Goal: Task Accomplishment & Management: Manage account settings

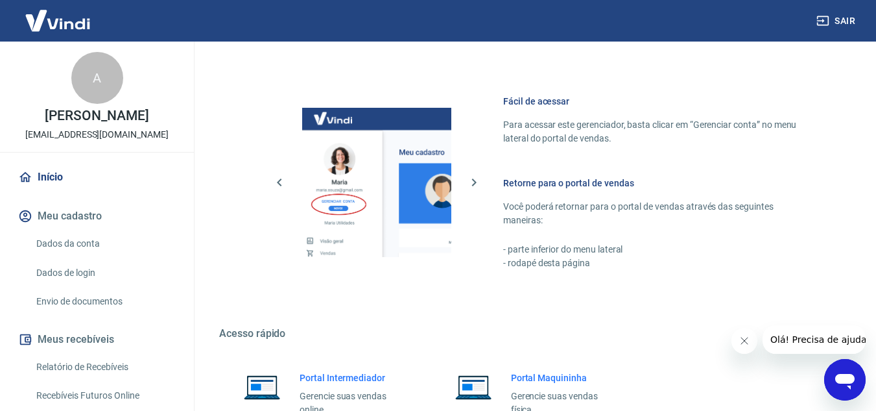
scroll to position [905, 0]
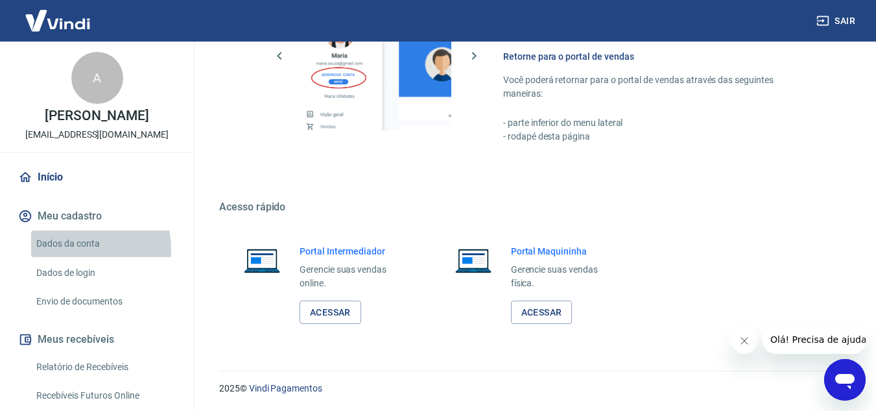
click at [82, 248] on link "Dados da conta" at bounding box center [104, 243] width 147 height 27
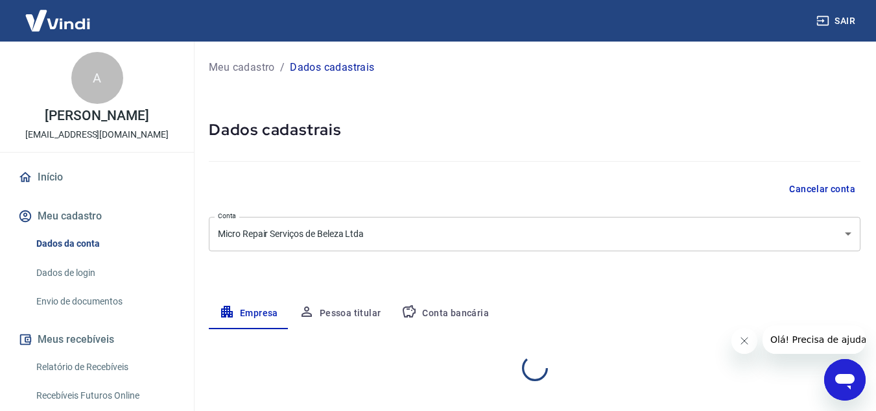
select select "SP"
select select "business"
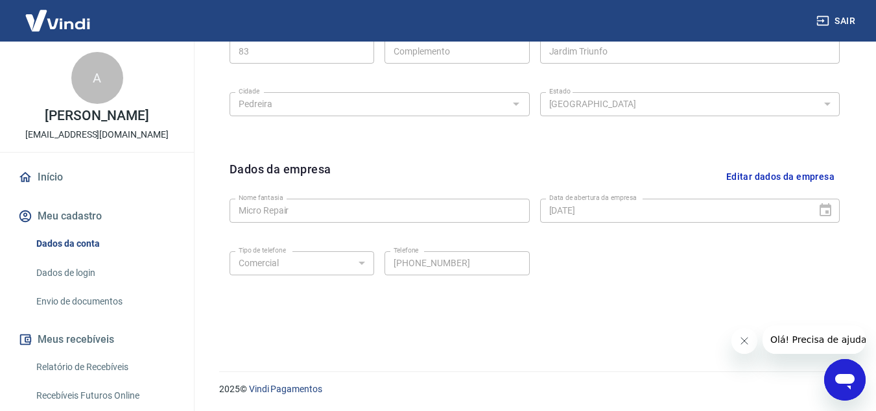
scroll to position [525, 0]
click at [83, 275] on link "Dados de login" at bounding box center [104, 272] width 147 height 27
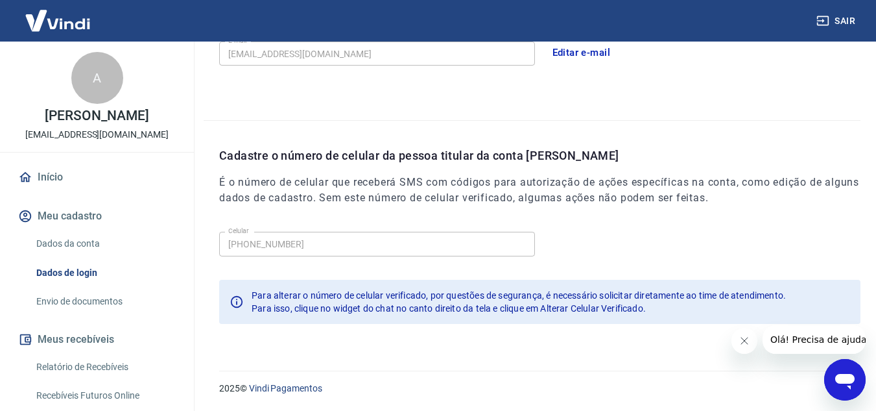
scroll to position [420, 0]
click at [91, 300] on link "Envio de documentos" at bounding box center [104, 301] width 147 height 27
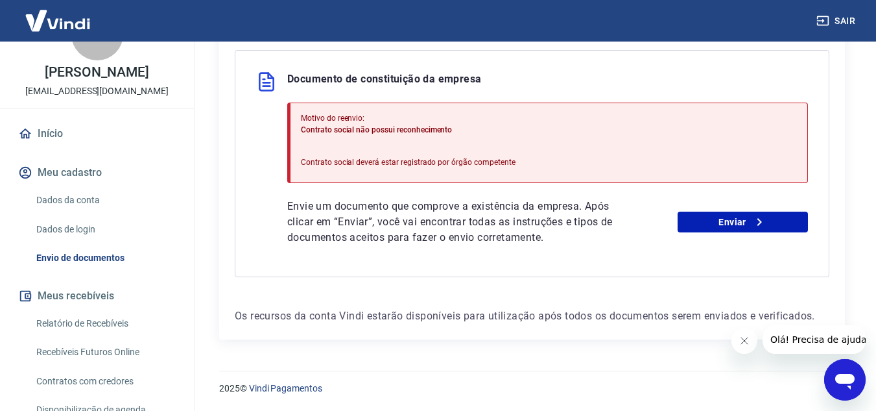
scroll to position [134, 0]
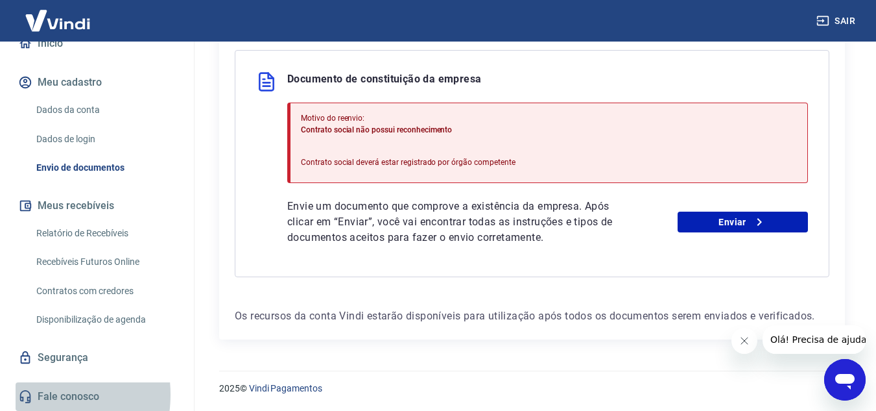
click at [30, 394] on icon at bounding box center [25, 395] width 11 height 13
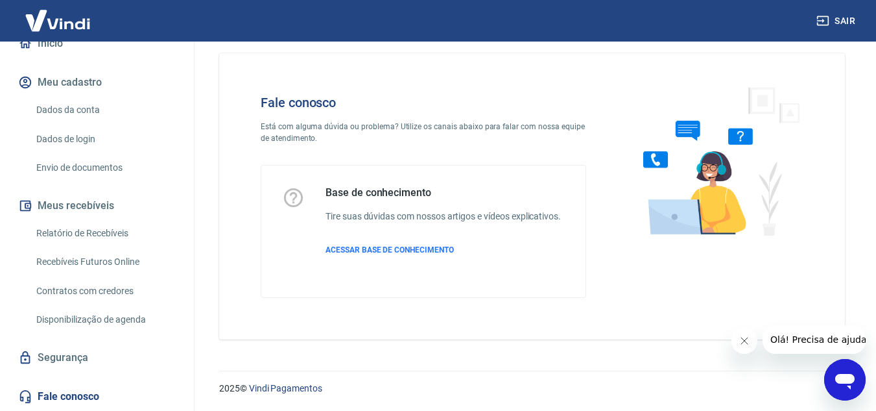
click at [845, 374] on icon "Abrir janela de mensagens" at bounding box center [844, 382] width 19 height 16
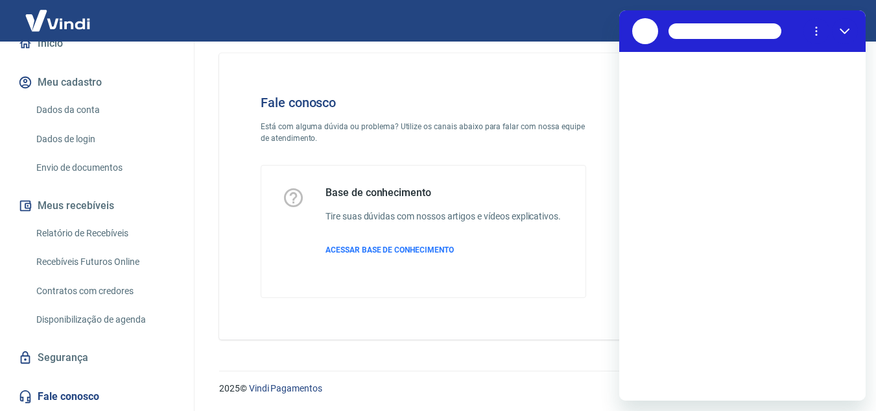
scroll to position [0, 0]
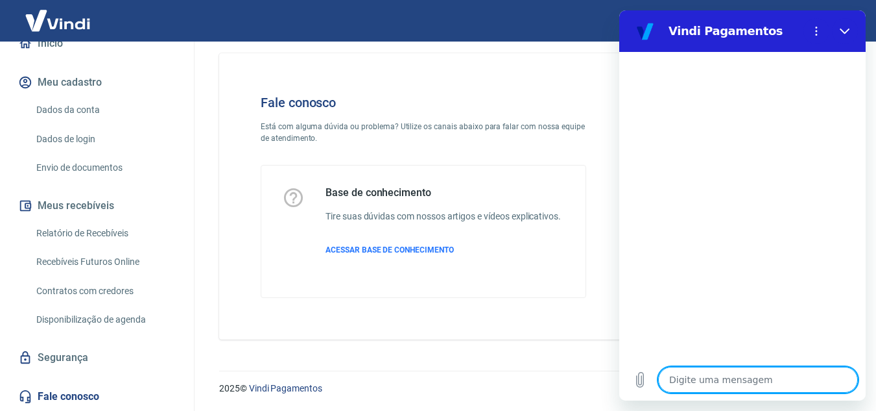
type textarea "b"
type textarea "x"
type textarea "bo"
type textarea "x"
type textarea "boa"
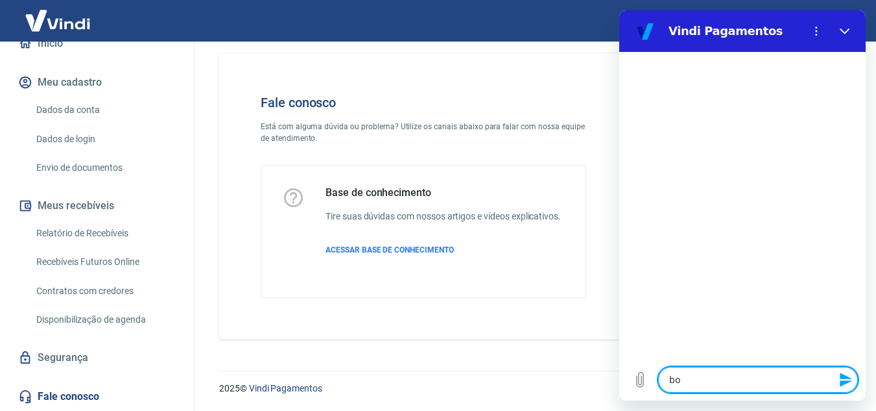
type textarea "x"
type textarea "boa"
type textarea "x"
type textarea "boa t"
type textarea "x"
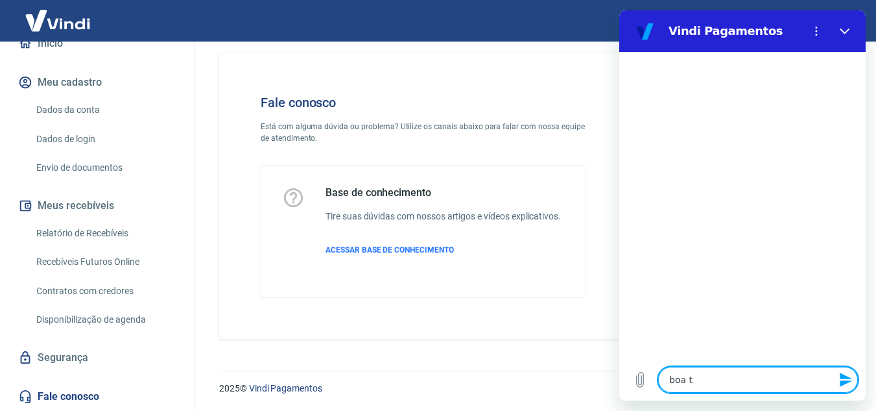
type textarea "boa ta"
type textarea "x"
type textarea "boa tar"
type textarea "x"
type textarea "boa tard"
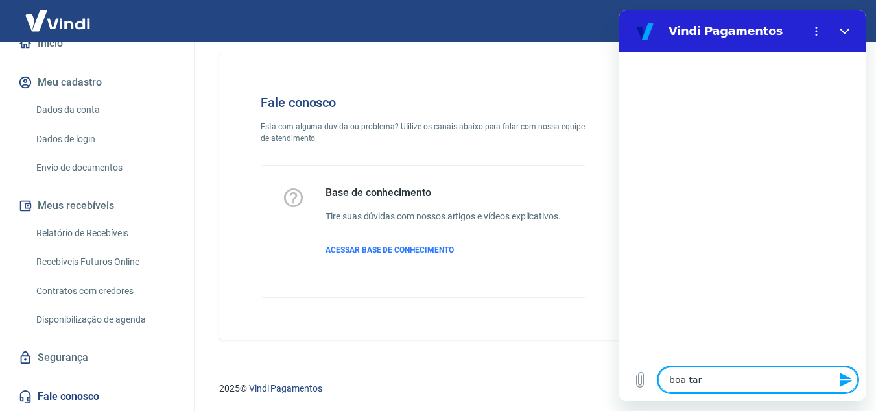
type textarea "x"
type textarea "boa tarde"
type textarea "x"
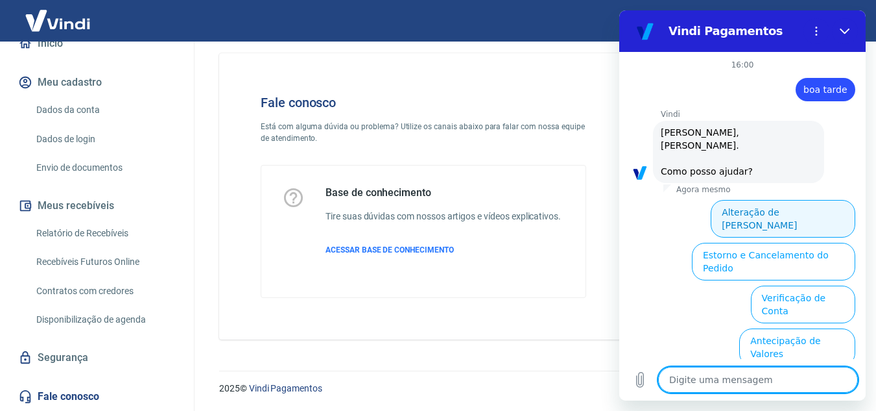
scroll to position [95, 0]
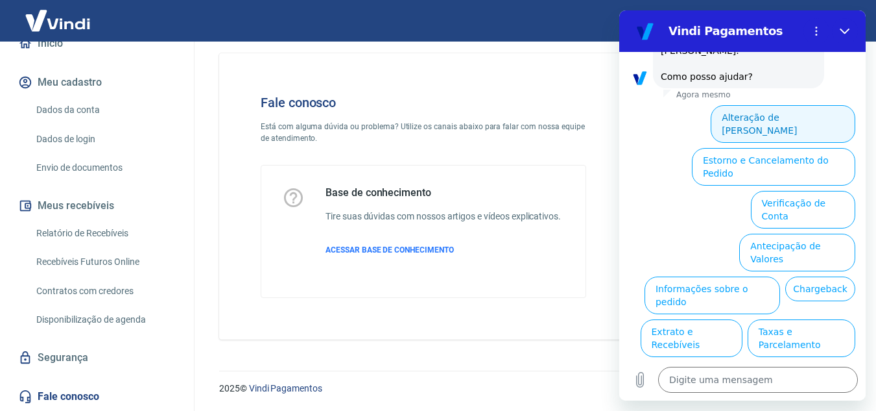
click at [791, 105] on button "Alteração de Dados Cadastrais" at bounding box center [783, 124] width 145 height 38
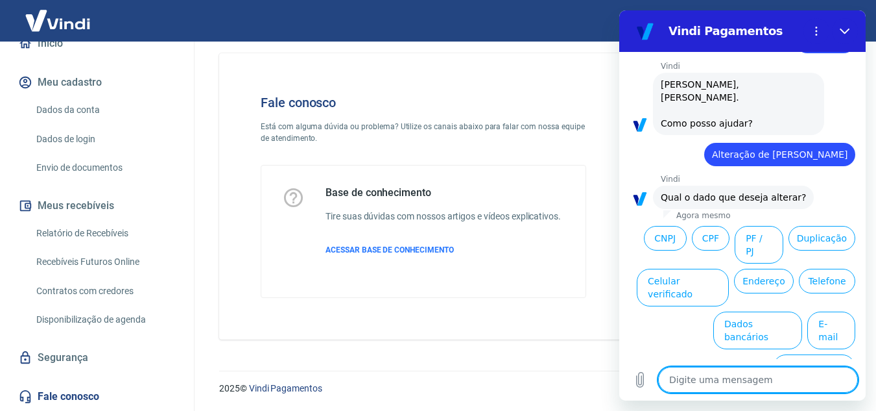
scroll to position [49, 0]
click at [775, 381] on textarea at bounding box center [758, 380] width 200 height 26
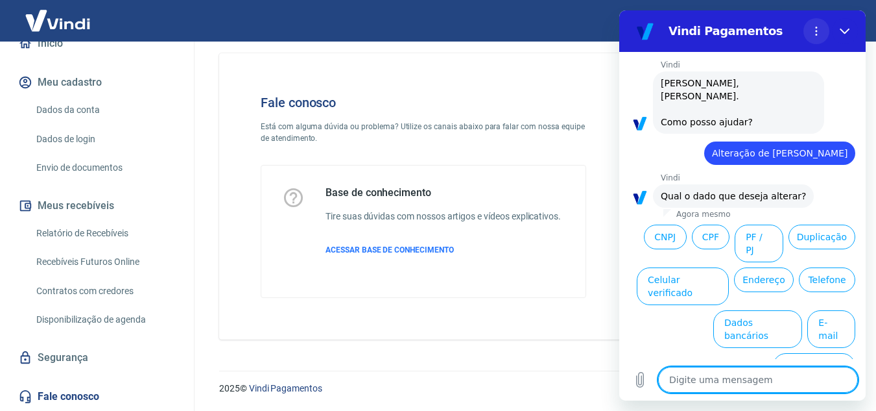
click at [819, 27] on icon "Menu de opções" at bounding box center [816, 31] width 10 height 10
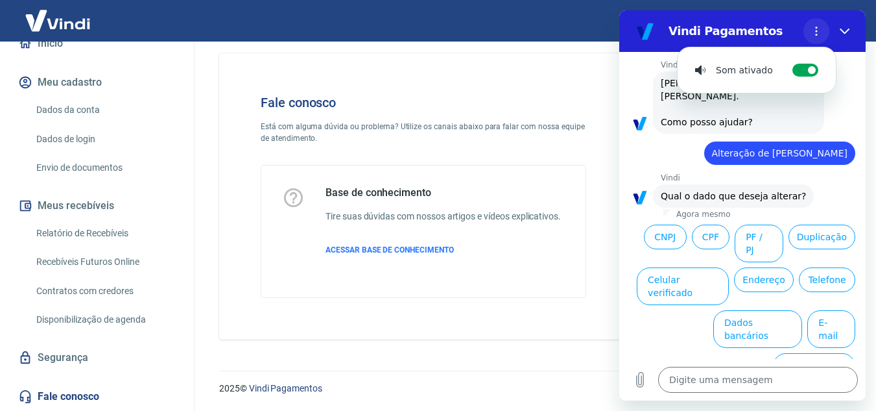
click at [819, 27] on icon "Menu de opções" at bounding box center [816, 31] width 10 height 10
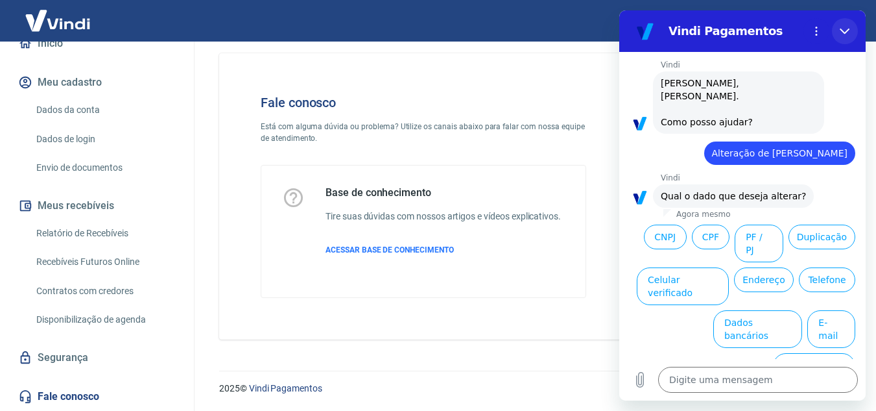
click at [845, 27] on icon "Fechar" at bounding box center [845, 31] width 10 height 10
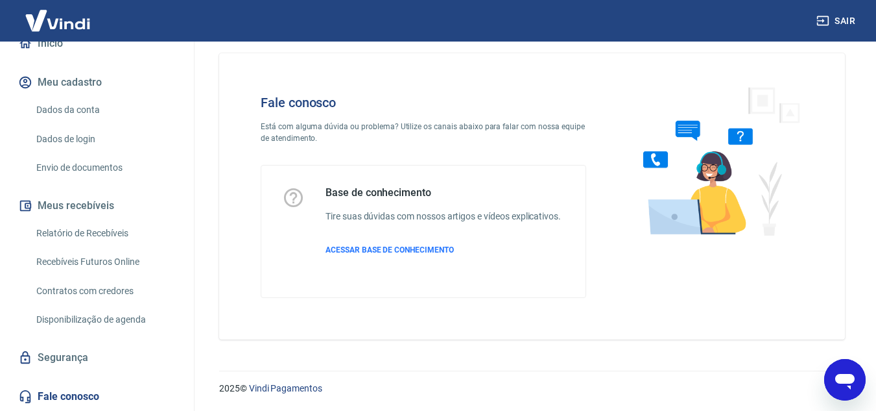
click at [852, 370] on icon "Abrir janela de mensagens" at bounding box center [845, 379] width 23 height 23
type textarea "x"
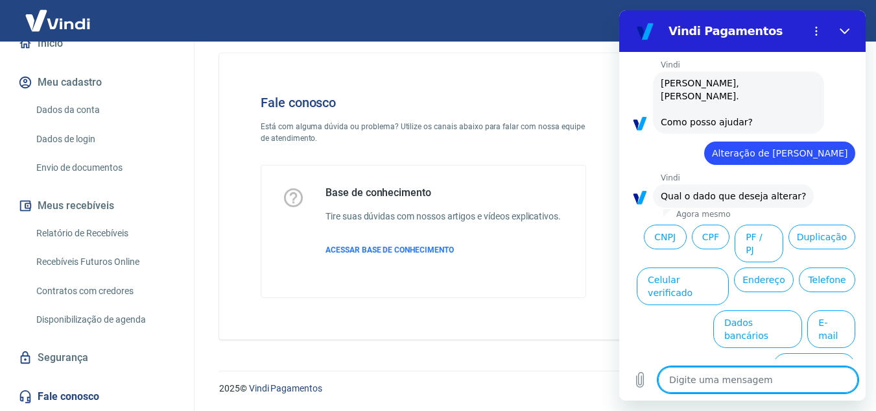
click at [693, 379] on textarea at bounding box center [758, 380] width 200 height 26
type textarea "n"
type textarea "x"
type textarea "ne"
type textarea "x"
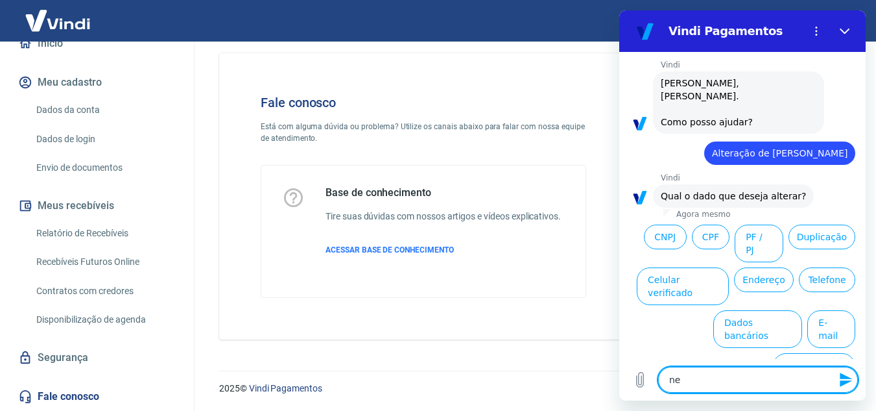
type textarea "nen"
type textarea "x"
type textarea "nenu"
type textarea "x"
type textarea "nenum"
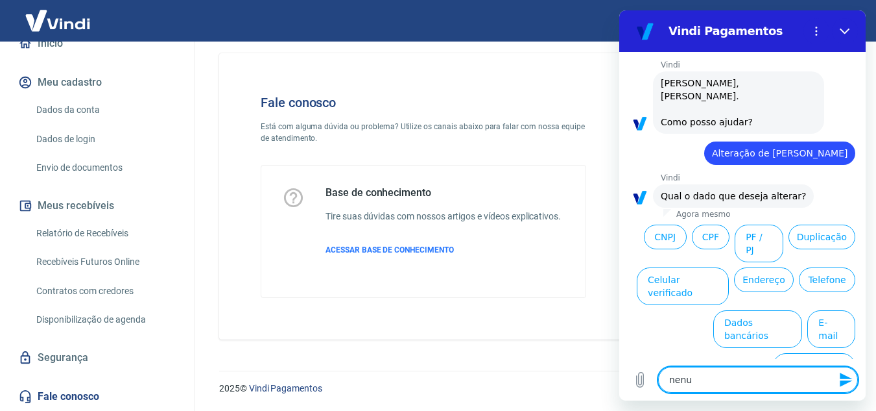
type textarea "x"
click at [686, 380] on textarea "nenum" at bounding box center [758, 380] width 200 height 26
type textarea "nenhum"
type textarea "x"
type textarea "nenhum"
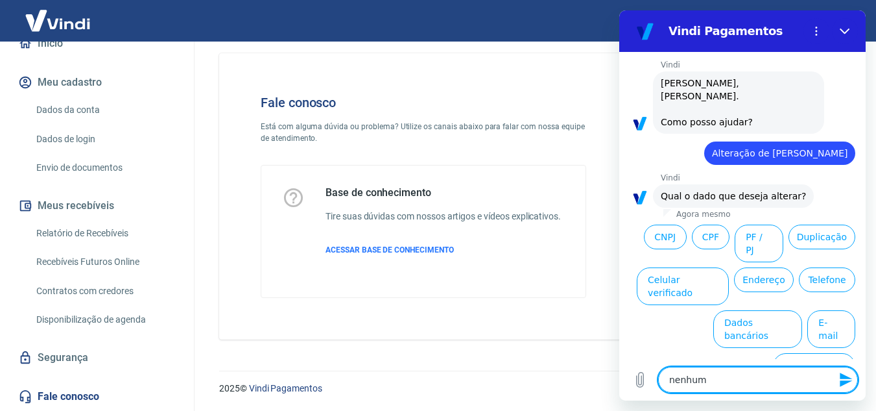
click at [847, 381] on icon "Enviar mensagem" at bounding box center [846, 379] width 12 height 14
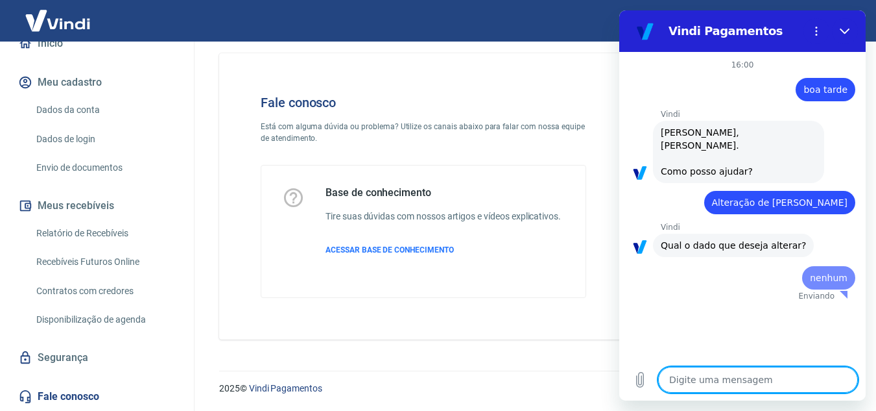
scroll to position [0, 0]
type textarea "x"
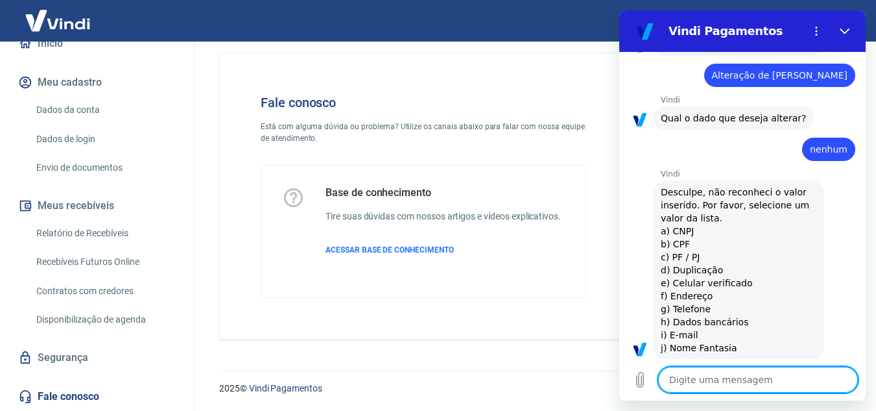
scroll to position [130, 0]
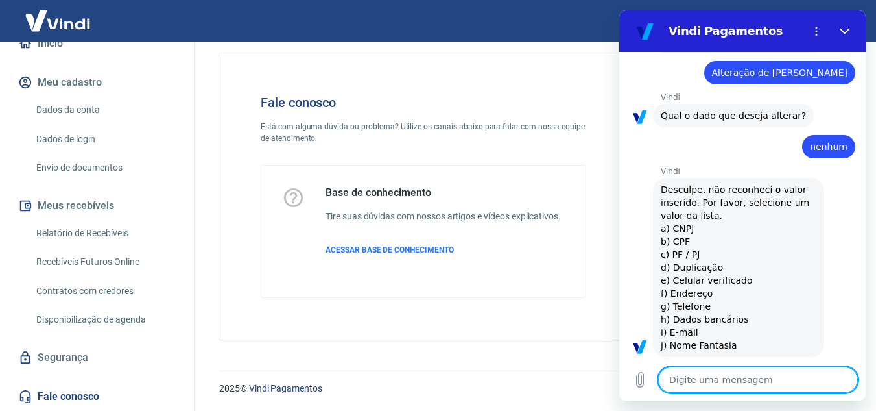
click at [762, 383] on textarea at bounding box center [758, 380] width 200 height 26
type textarea "."
type textarea "x"
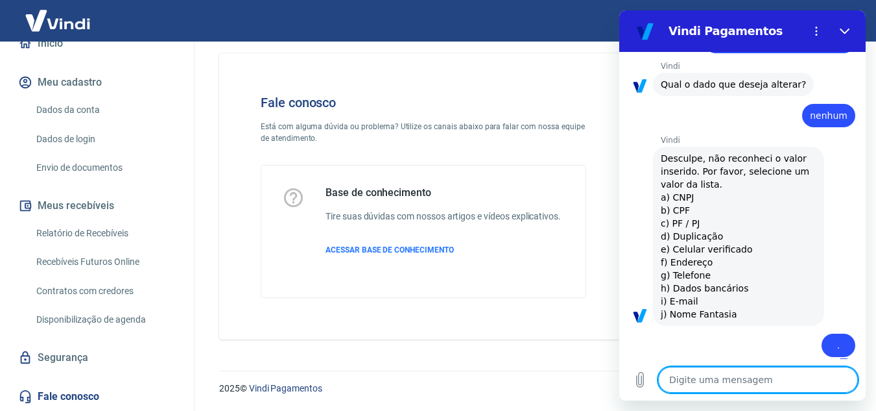
type textarea "x"
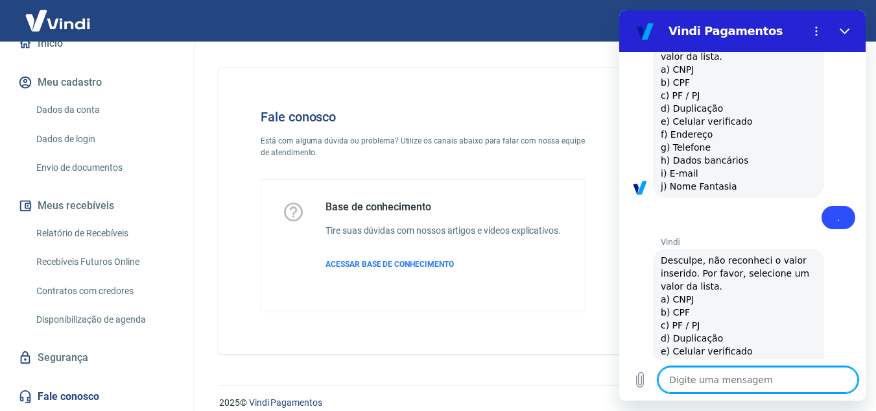
scroll to position [324, 0]
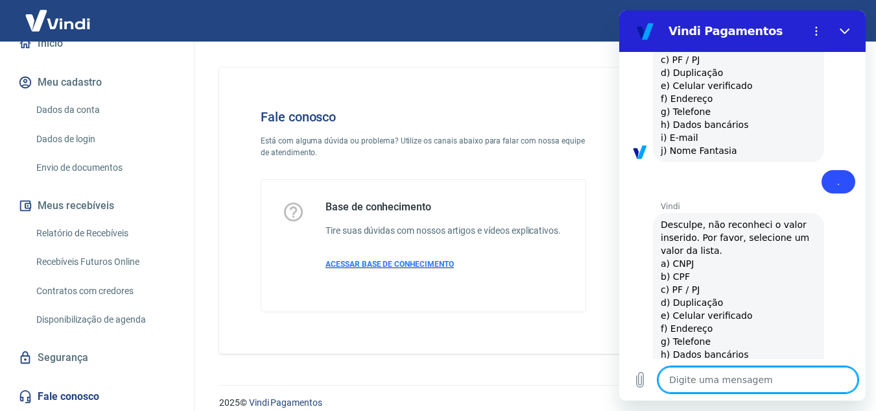
click at [389, 265] on span "ACESSAR BASE DE CONHECIMENTO" at bounding box center [390, 263] width 128 height 9
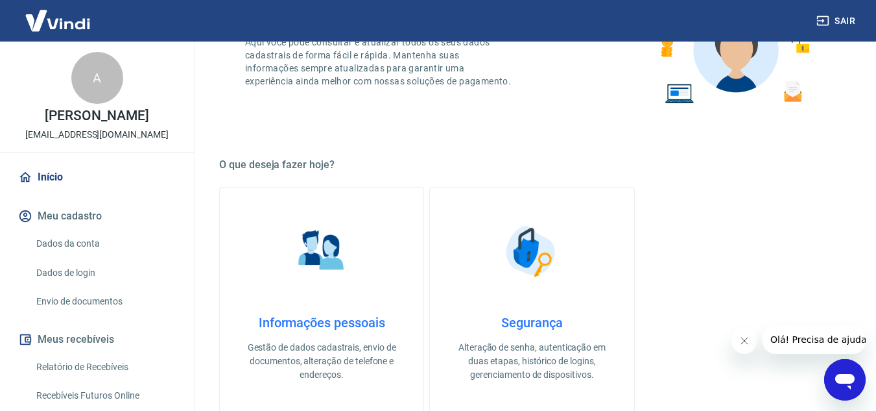
scroll to position [519, 0]
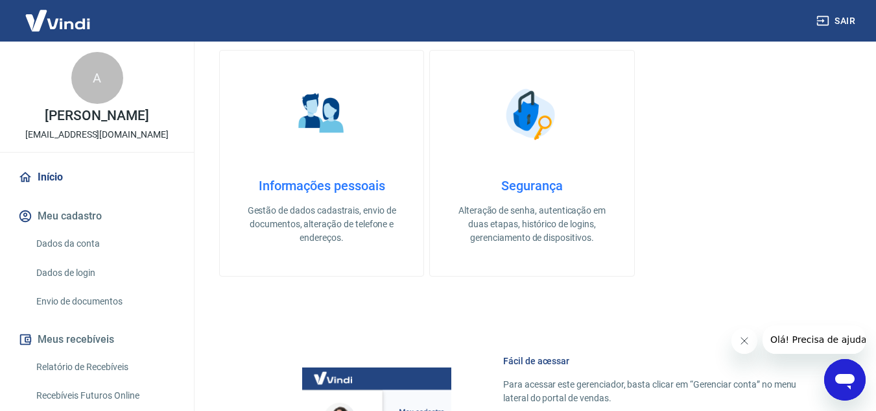
click at [114, 303] on link "Envio de documentos" at bounding box center [104, 301] width 147 height 27
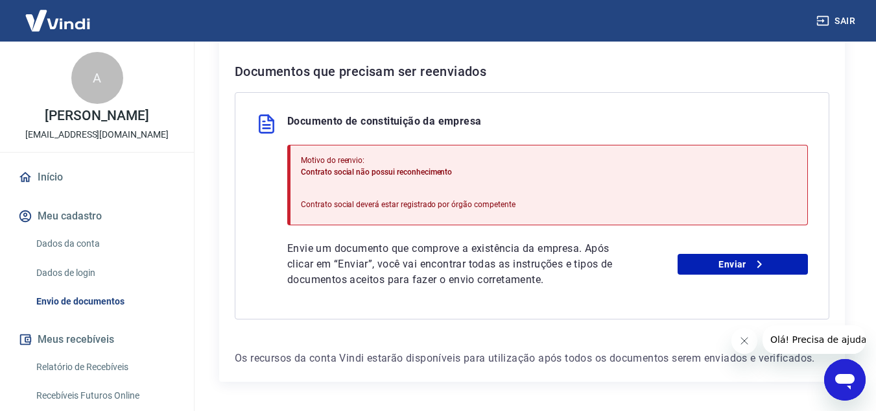
scroll to position [313, 0]
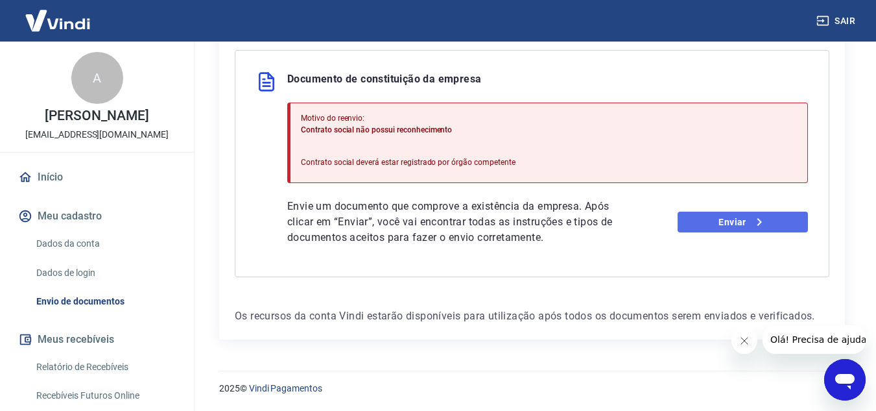
click at [724, 219] on link "Enviar" at bounding box center [743, 221] width 130 height 21
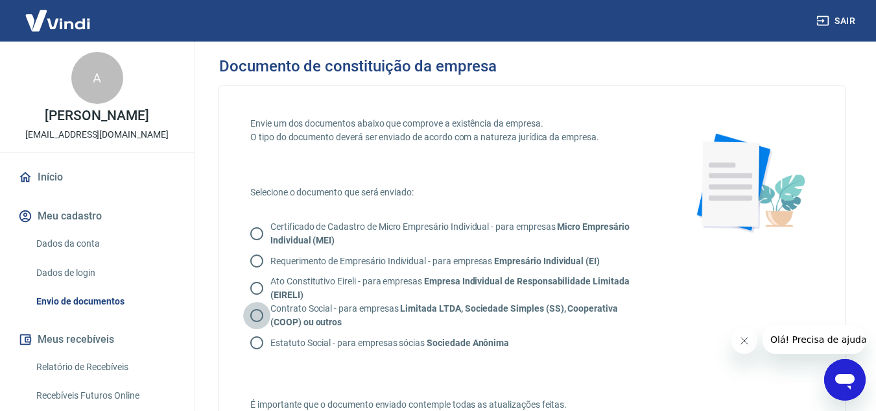
click at [254, 312] on input "Contrato Social - para empresas Limitada LTDA, Sociedade Simples (SS), Cooperat…" at bounding box center [256, 315] width 27 height 27
radio input "true"
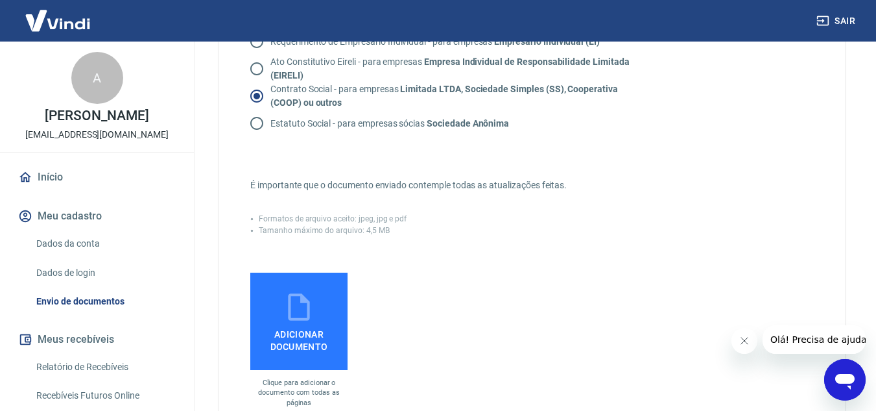
scroll to position [259, 0]
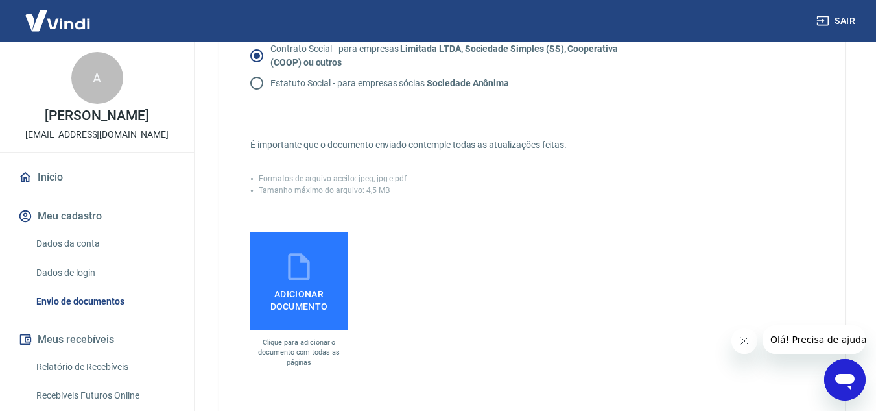
click at [308, 298] on span "Adicionar documento" at bounding box center [299, 297] width 87 height 29
click at [0, 0] on input "Adicionar documento" at bounding box center [0, 0] width 0 height 0
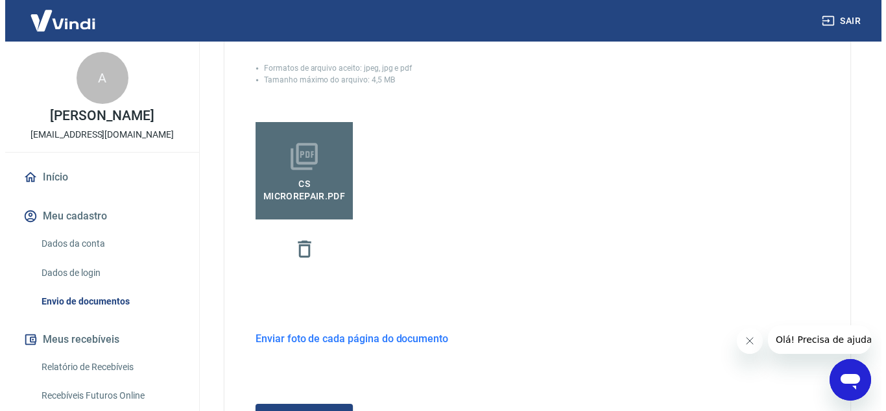
scroll to position [489, 0]
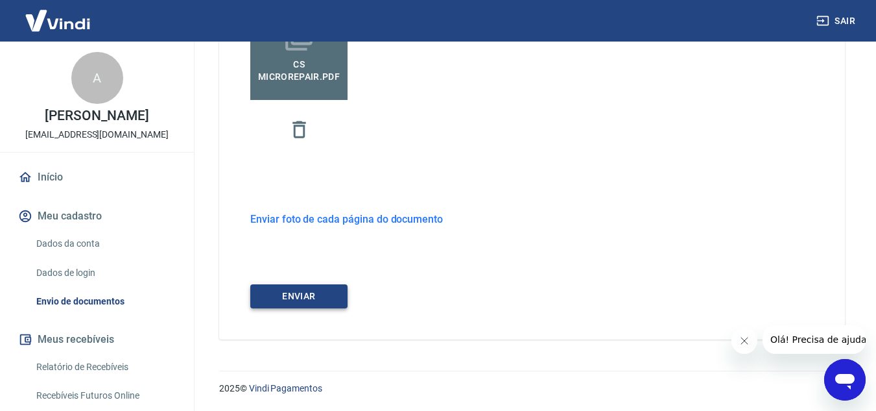
click at [311, 295] on button "ENVIAR" at bounding box center [298, 296] width 97 height 24
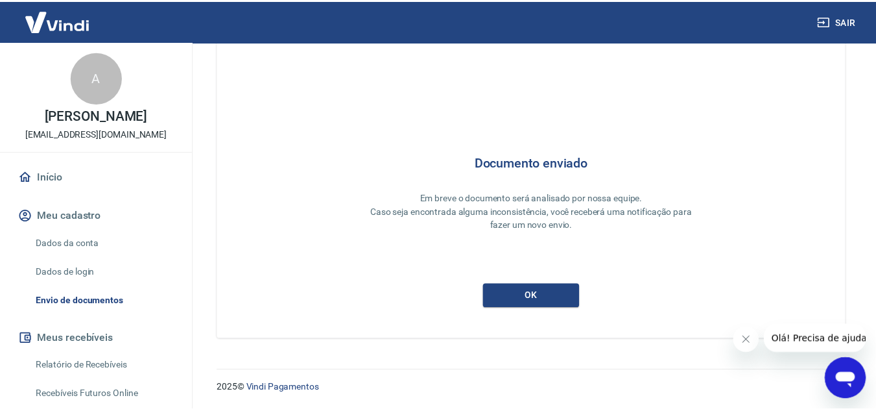
scroll to position [40, 0]
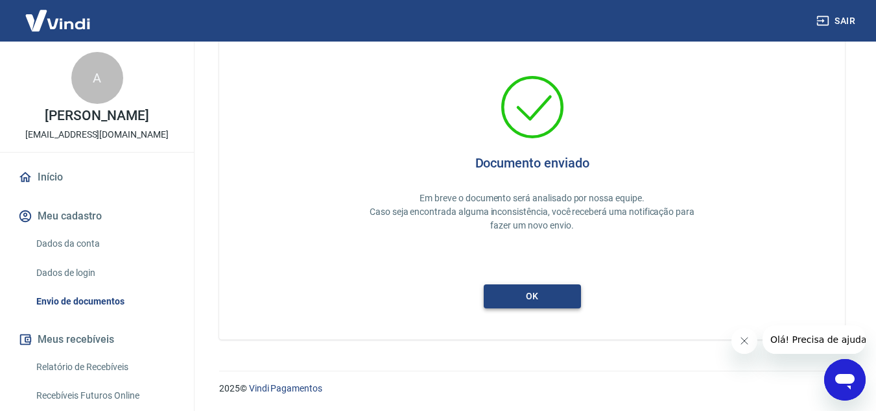
click at [528, 293] on button "ok" at bounding box center [532, 296] width 97 height 24
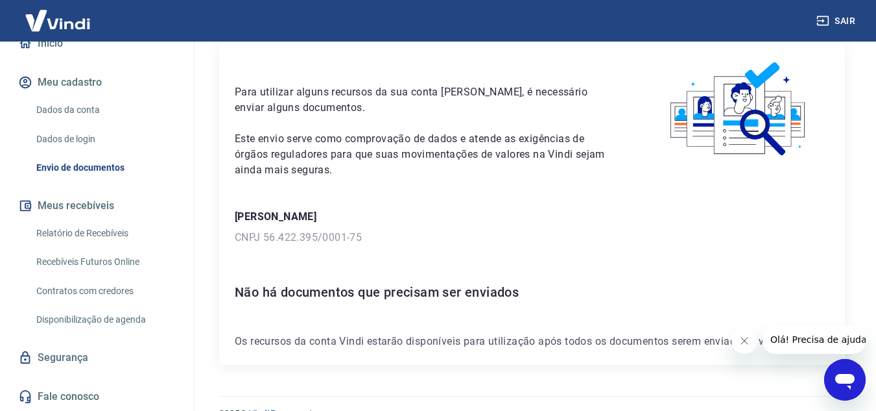
scroll to position [76, 0]
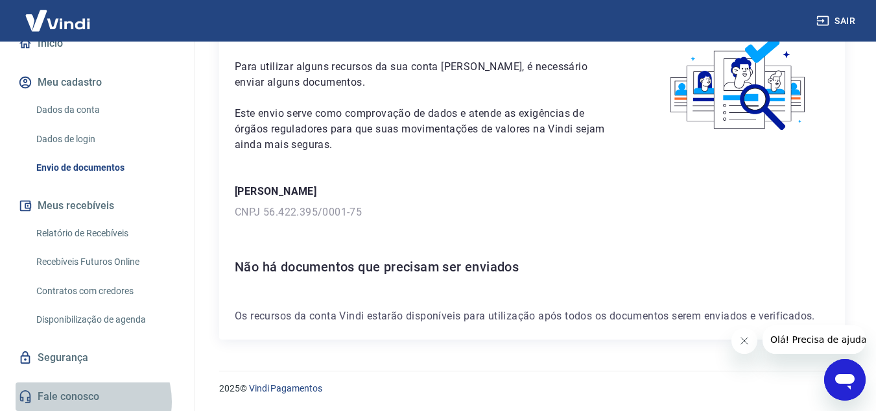
click at [87, 401] on link "Fale conosco" at bounding box center [97, 396] width 163 height 29
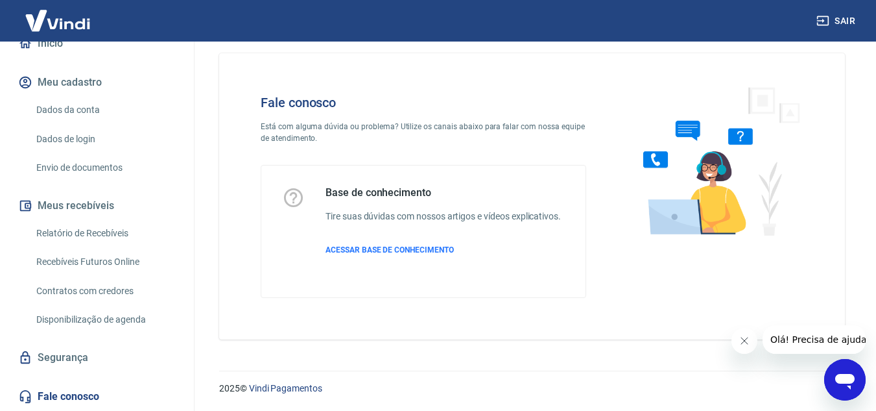
click at [848, 376] on icon "Abrir janela de mensagens" at bounding box center [844, 382] width 19 height 16
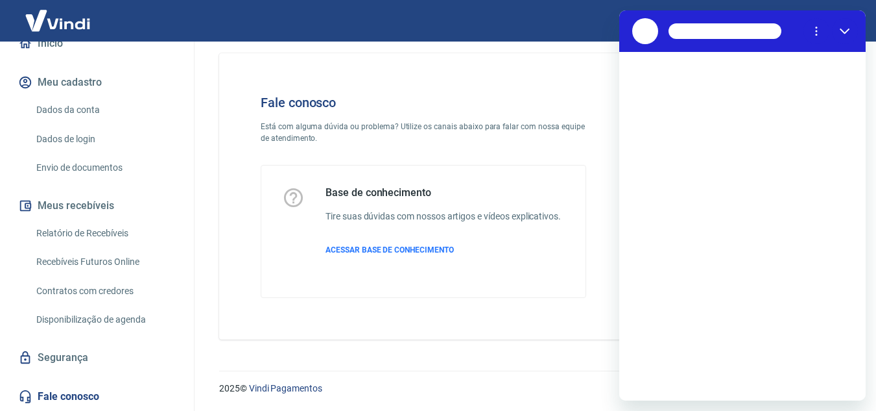
scroll to position [0, 0]
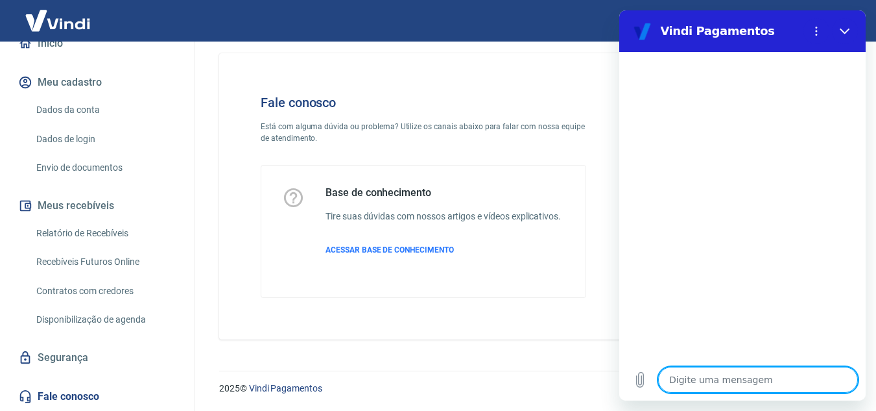
click at [745, 381] on textarea at bounding box center [758, 380] width 200 height 26
type textarea "b"
type textarea "x"
type textarea "bo"
type textarea "x"
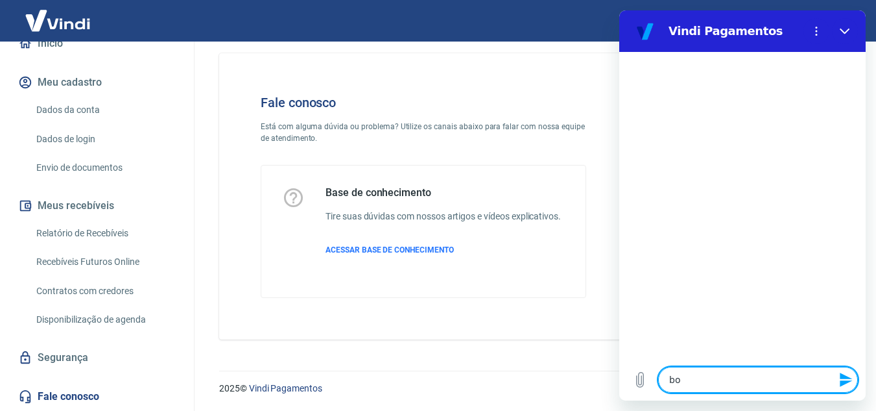
type textarea "boa"
type textarea "x"
type textarea "boa"
type textarea "x"
type textarea "boa t"
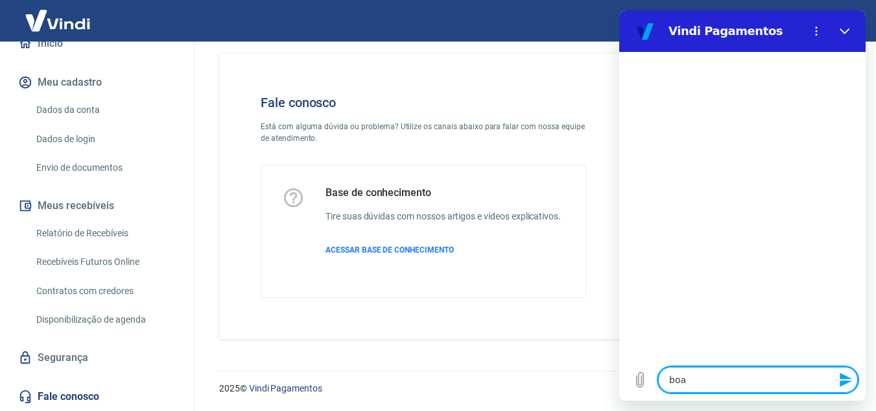
type textarea "x"
type textarea "boa ta"
type textarea "x"
type textarea "boa tar"
type textarea "x"
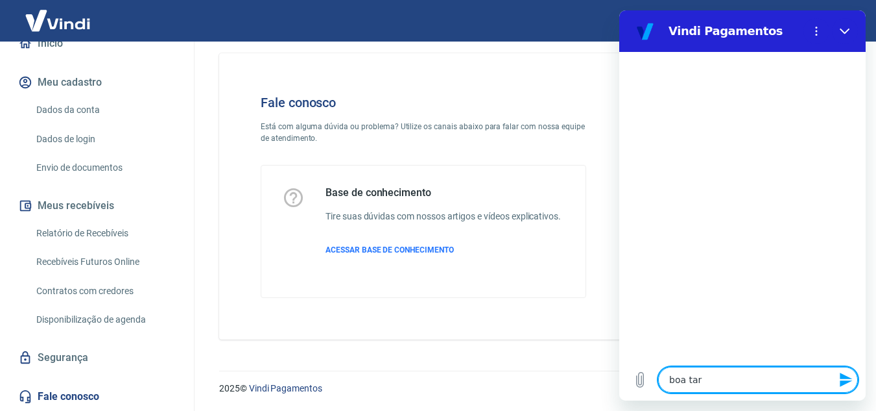
type textarea "boa tard"
type textarea "x"
type textarea "boa tarde"
type textarea "x"
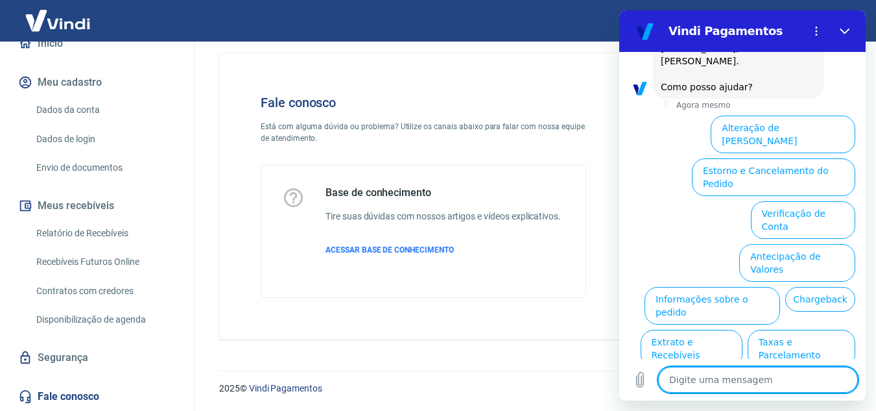
scroll to position [95, 0]
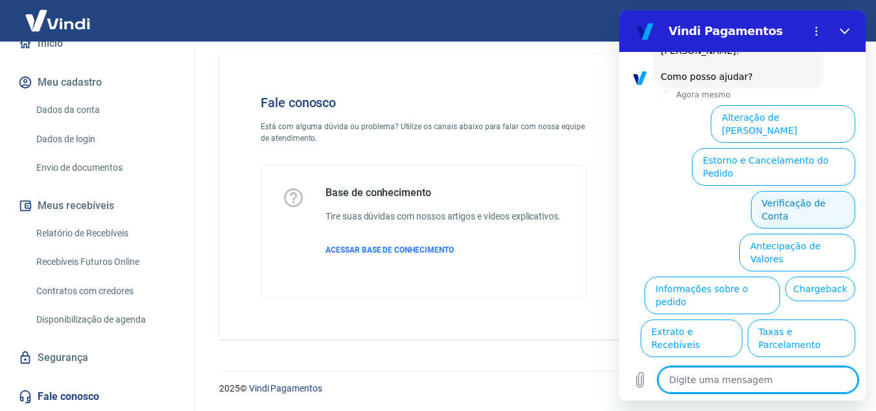
click at [821, 191] on button "Verificação de Conta" at bounding box center [803, 210] width 104 height 38
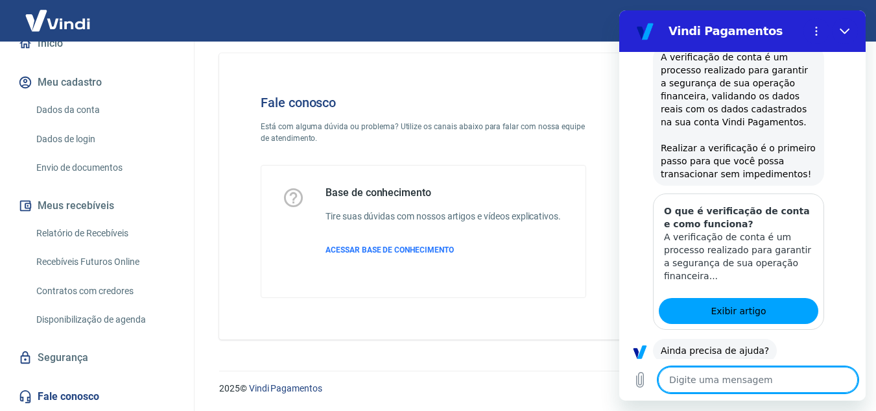
scroll to position [223, 0]
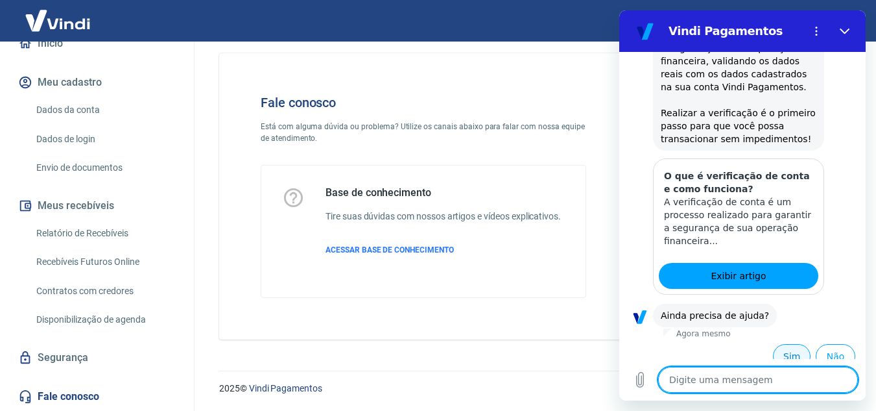
click at [783, 344] on button "Sim" at bounding box center [792, 356] width 38 height 25
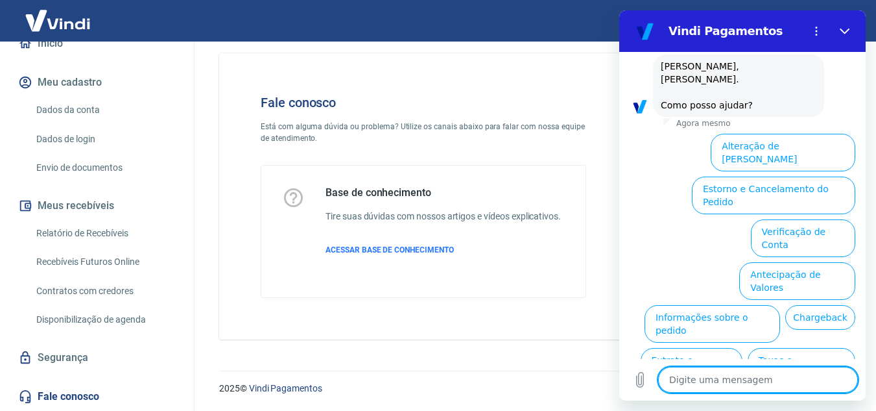
scroll to position [562, 0]
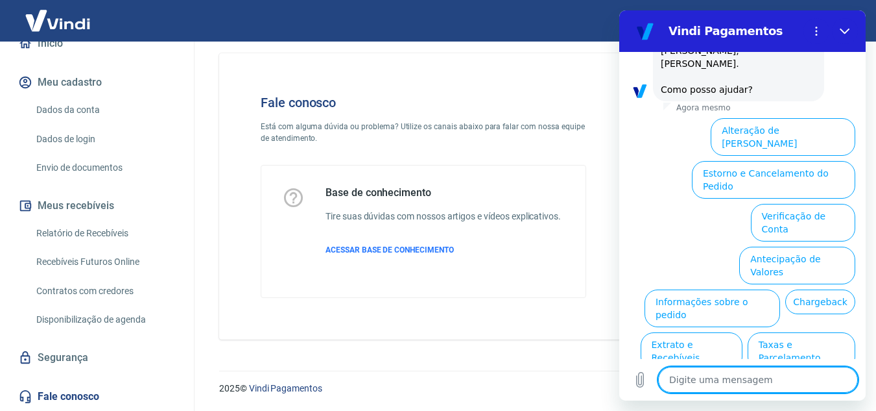
click at [802, 204] on button "Verificação de Conta" at bounding box center [803, 223] width 104 height 38
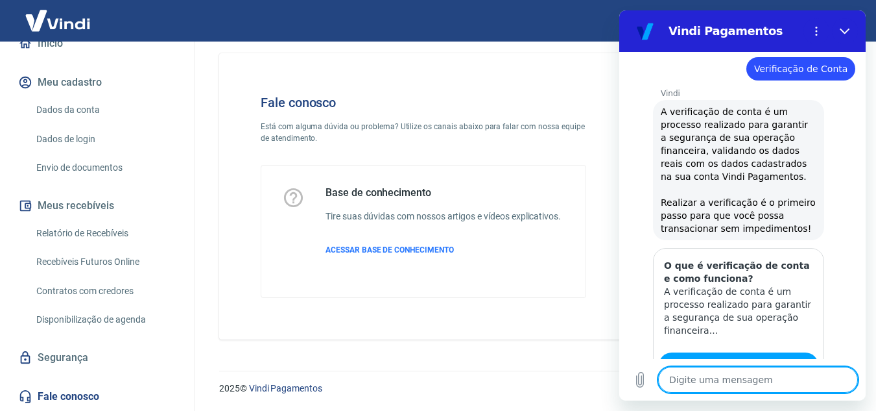
type textarea "x"
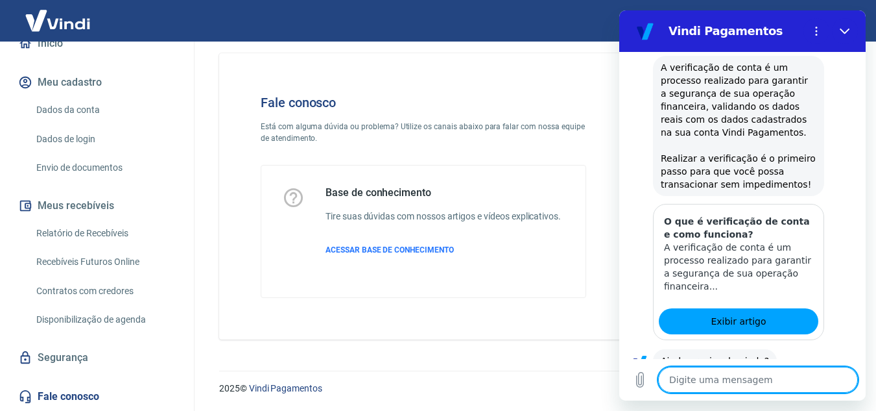
scroll to position [690, 0]
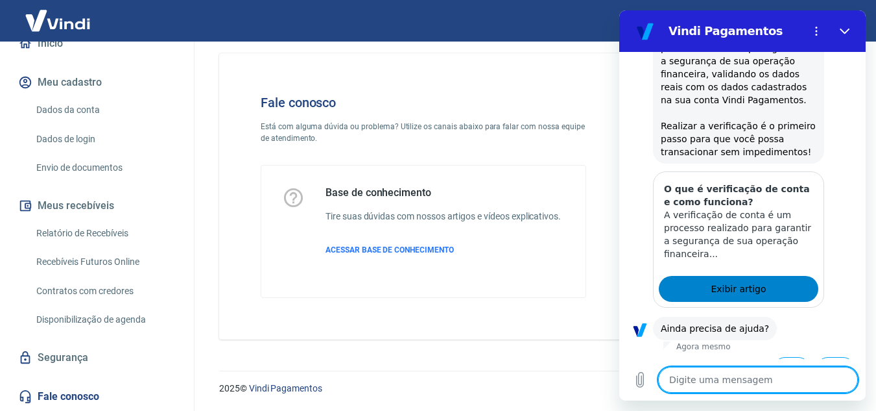
click at [739, 281] on span "Exibir artigo" at bounding box center [738, 289] width 55 height 16
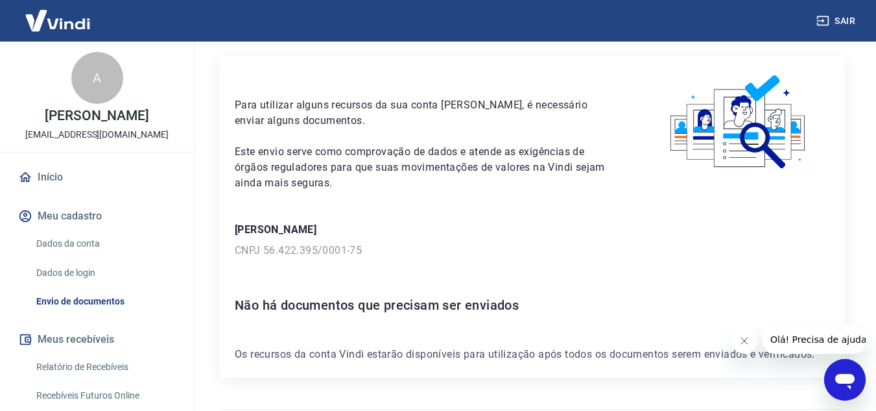
scroll to position [76, 0]
